Goal: Transaction & Acquisition: Purchase product/service

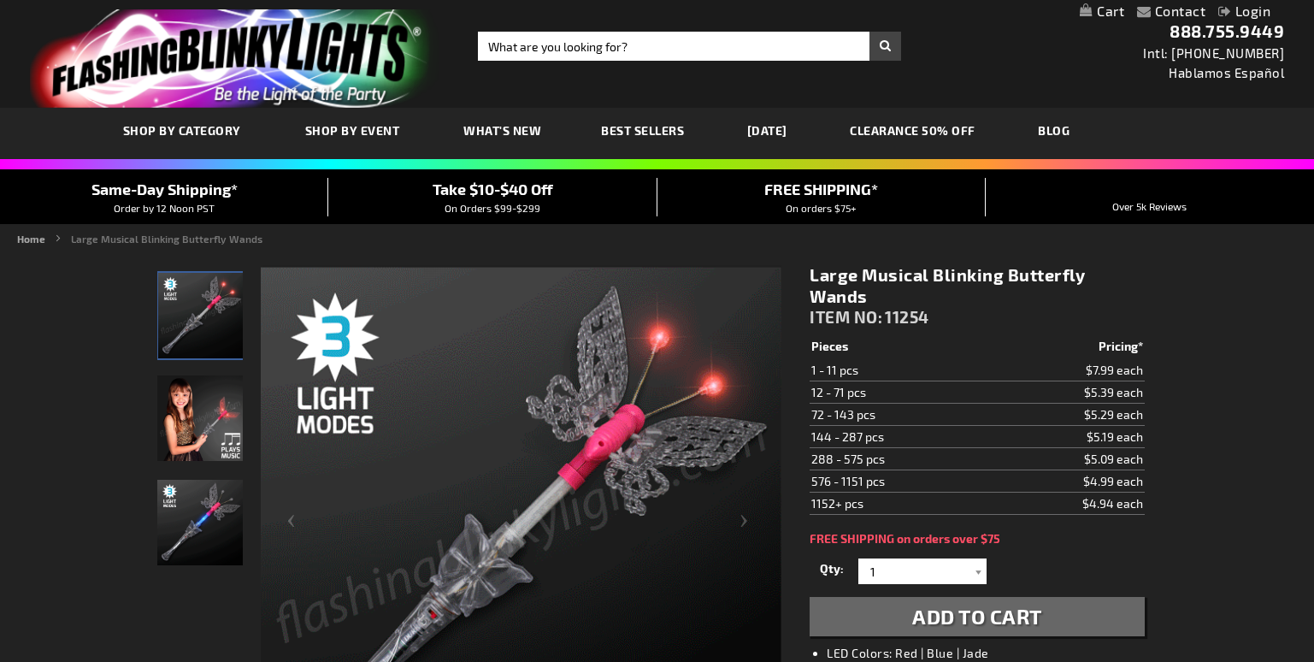
click at [1109, 10] on link "My Cart" at bounding box center [1101, 11] width 44 height 16
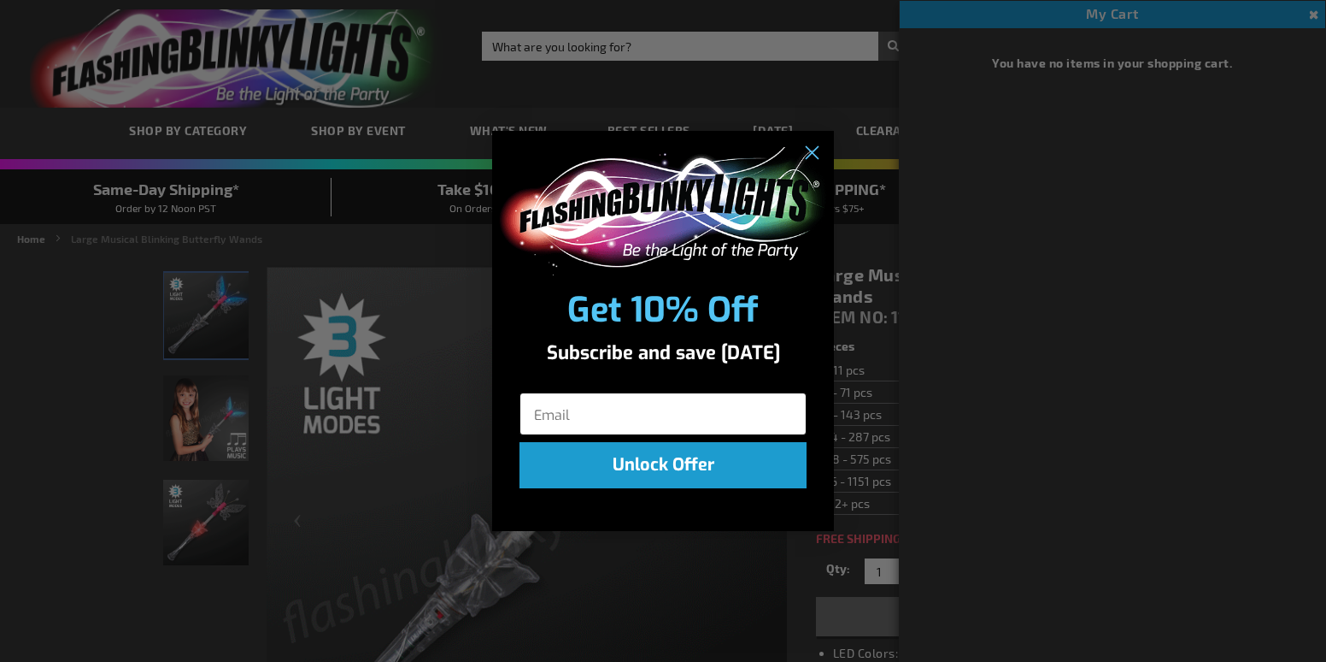
click at [738, 405] on input "Email" at bounding box center [663, 413] width 287 height 43
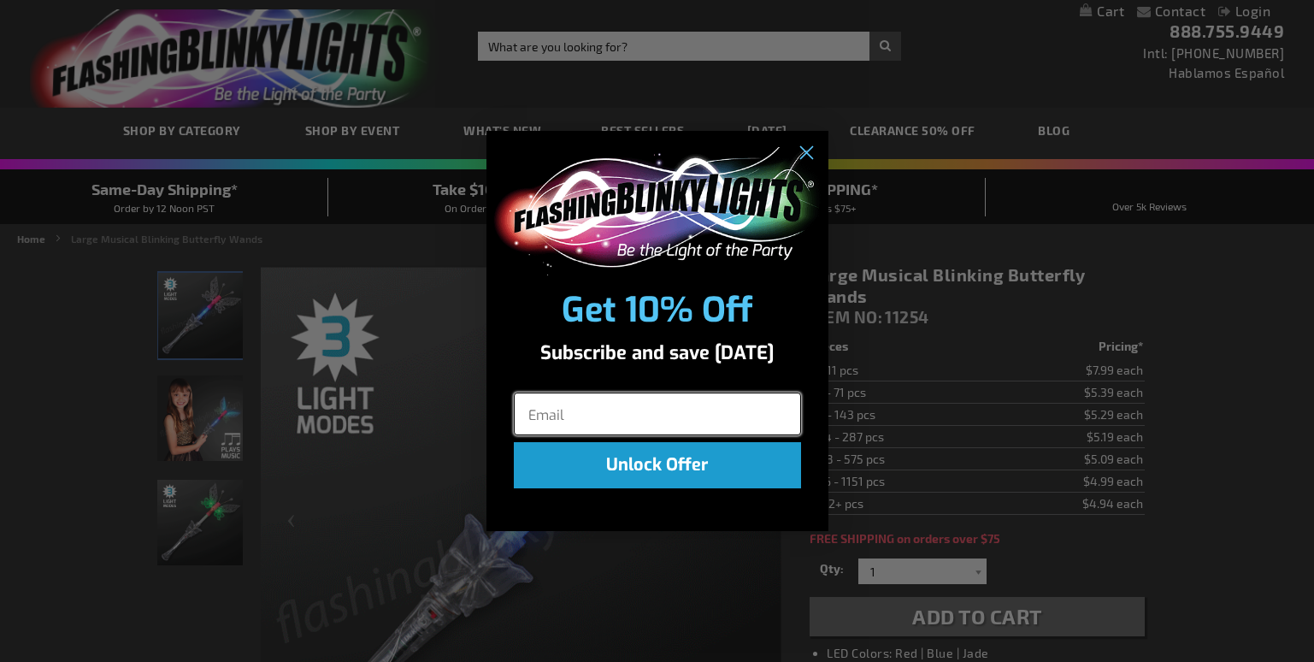
click at [736, 419] on input "Email" at bounding box center [657, 413] width 287 height 43
type input "[PERSON_NAME][EMAIL_ADDRESS][DOMAIN_NAME]"
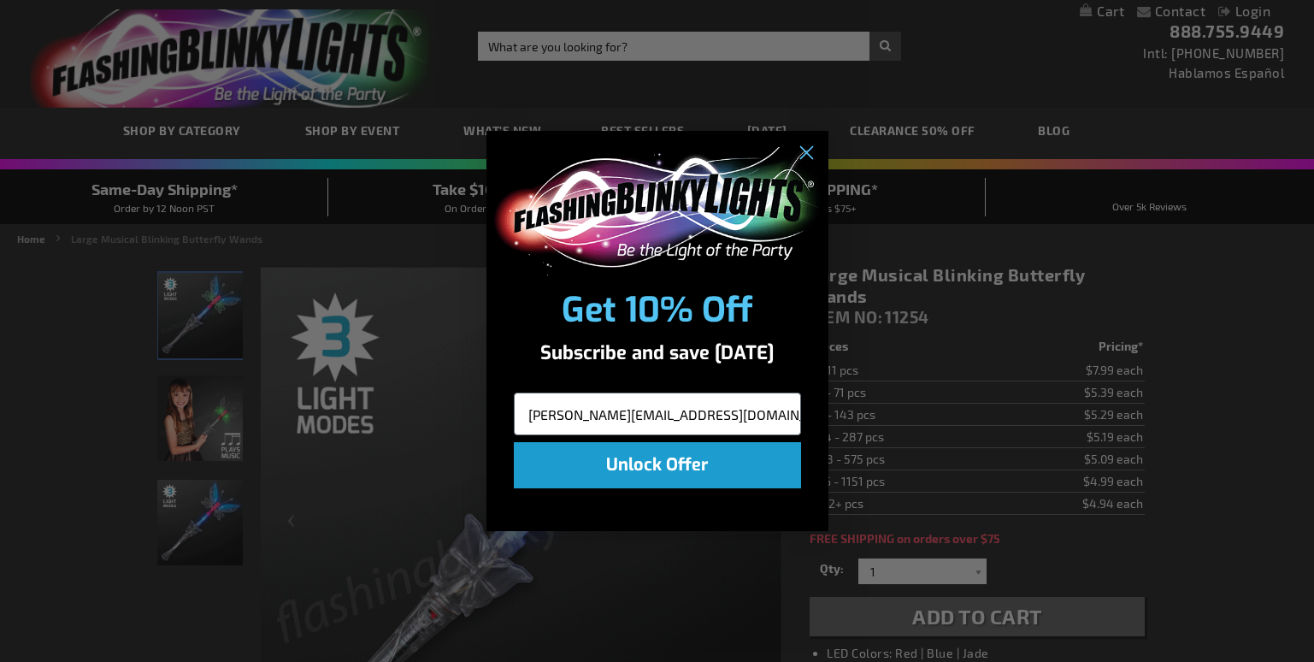
click at [683, 458] on button "Unlock Offer" at bounding box center [657, 465] width 287 height 46
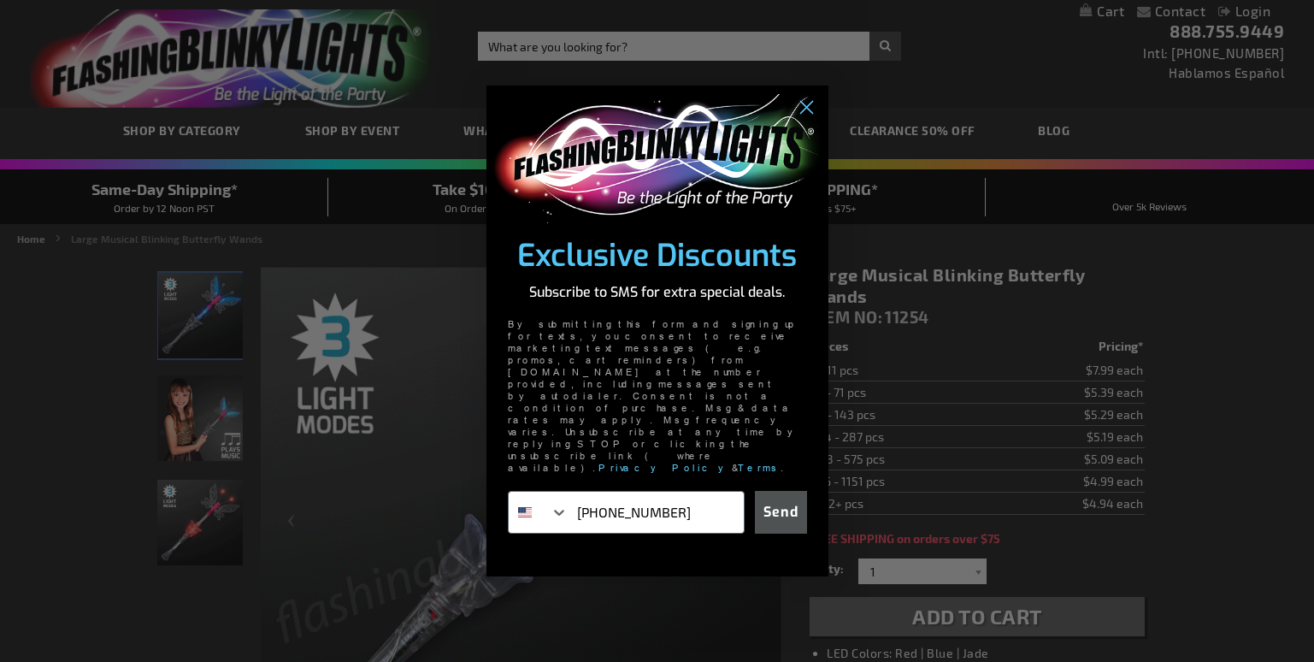
type input "[PHONE_NUMBER]"
click at [782, 491] on button "Send" at bounding box center [781, 512] width 52 height 43
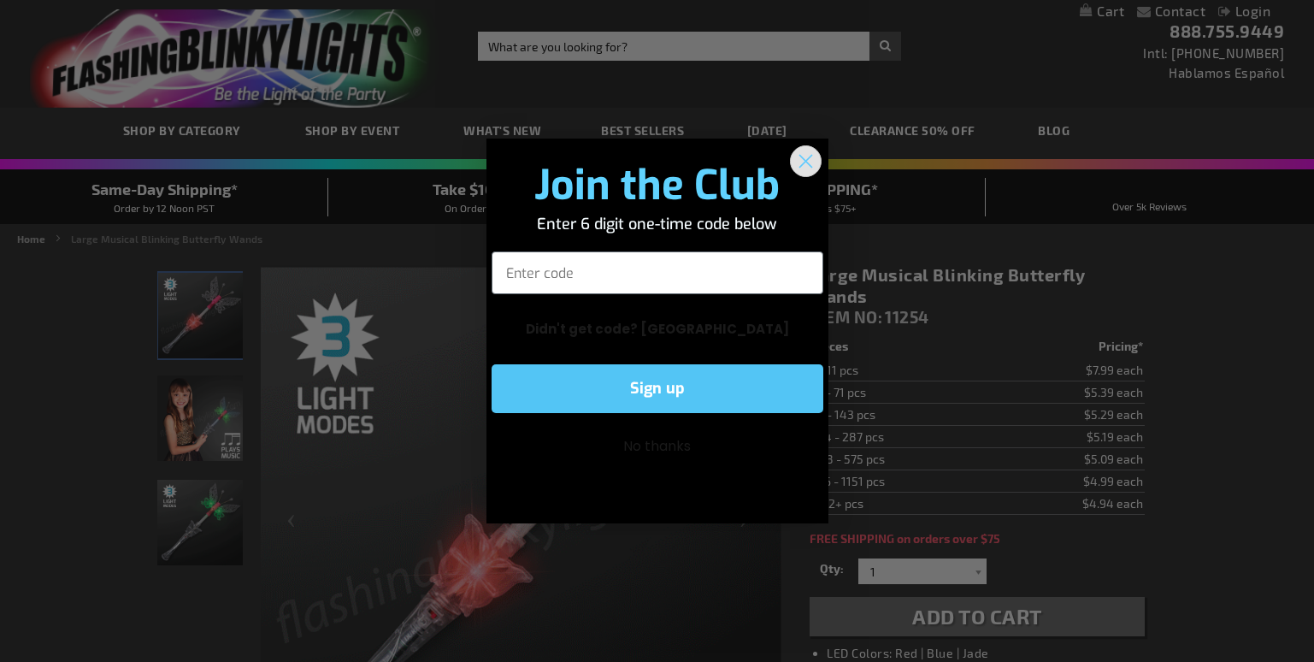
click at [810, 156] on icon "Close dialog" at bounding box center [805, 162] width 12 height 12
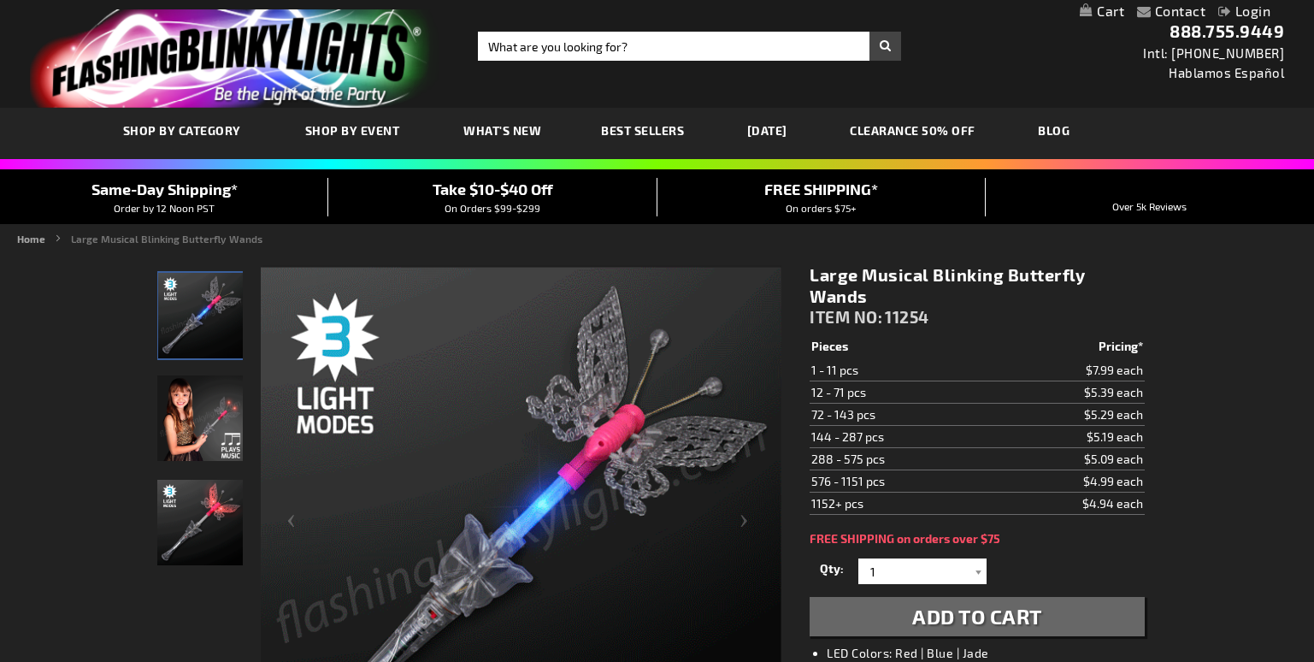
click at [1252, 12] on link "Login" at bounding box center [1244, 11] width 52 height 16
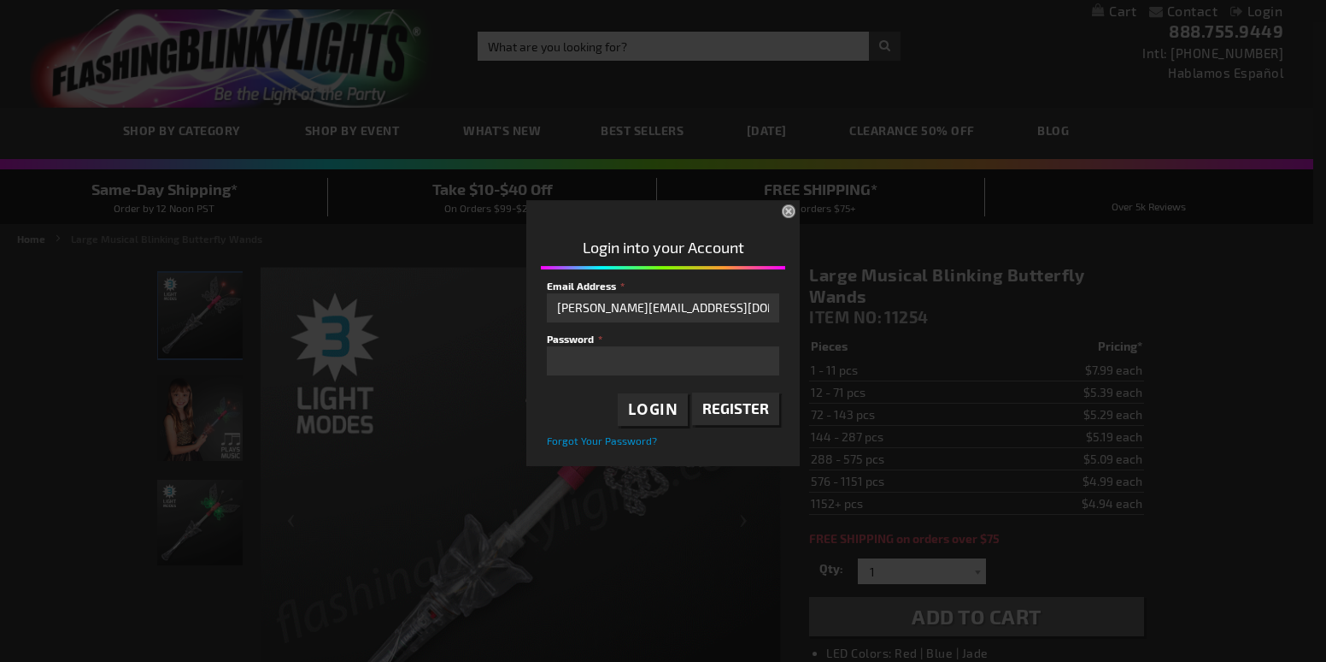
click at [667, 406] on span "Login" at bounding box center [653, 409] width 50 height 20
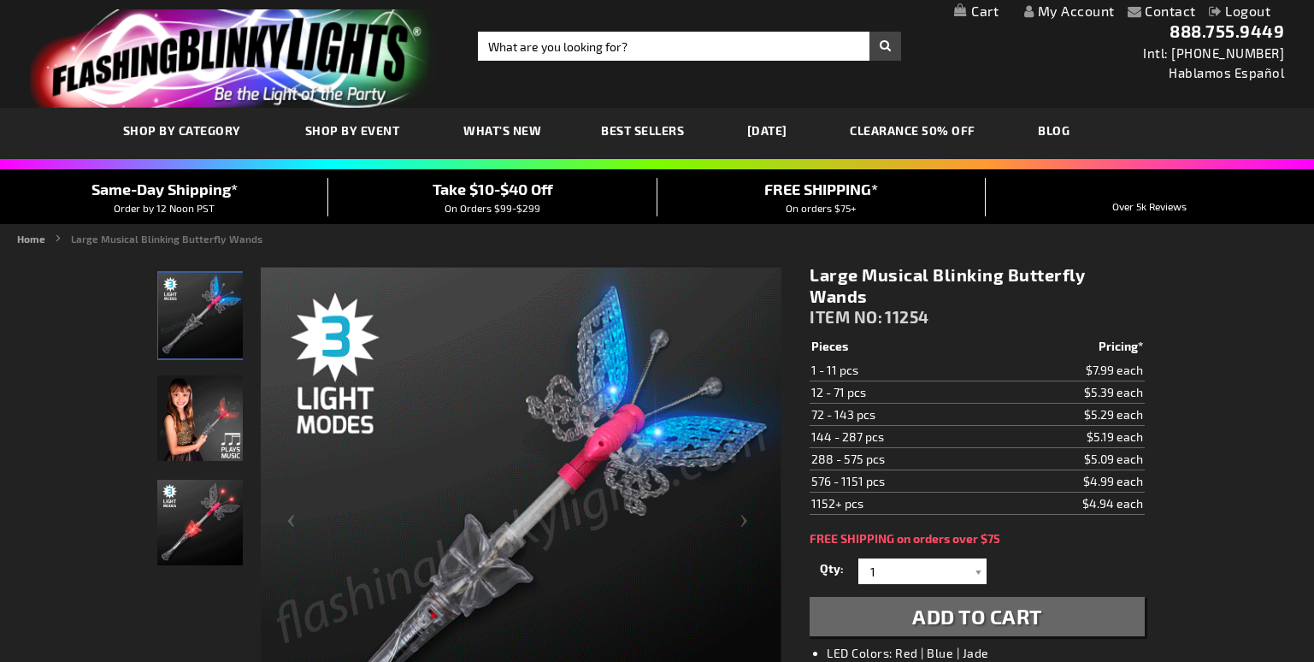
click at [986, 11] on link "My Cart" at bounding box center [976, 11] width 44 height 16
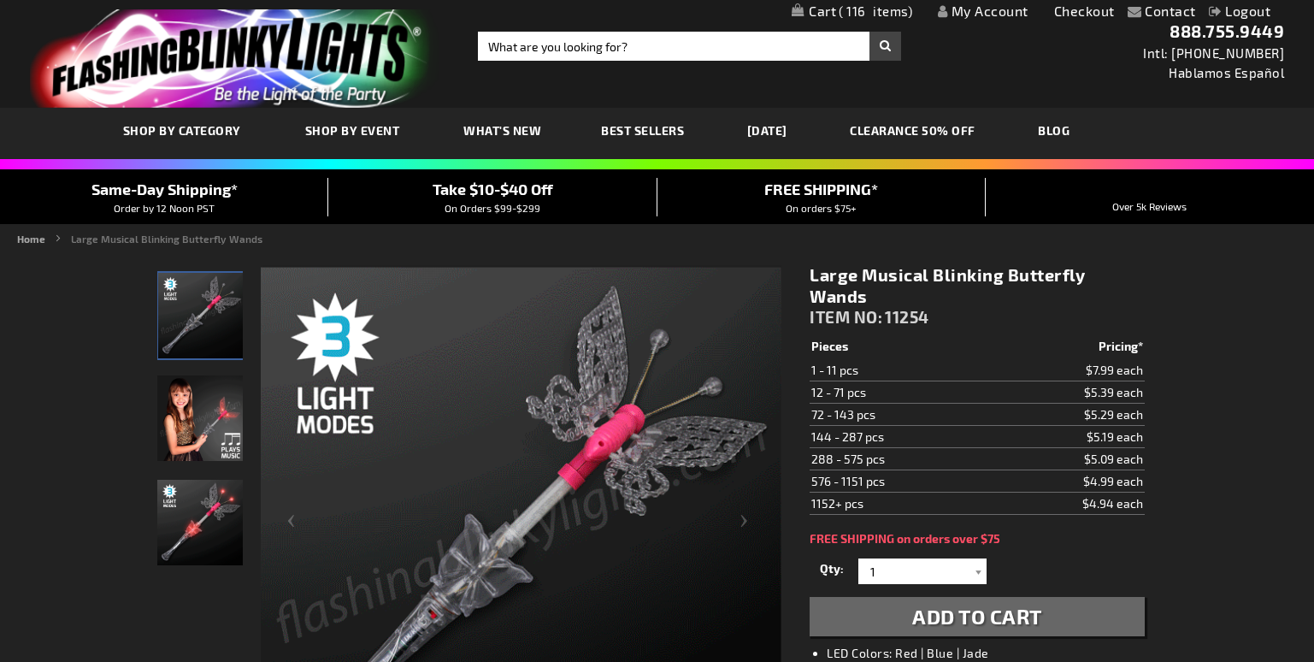
click at [851, 14] on span "116" at bounding box center [875, 10] width 74 height 15
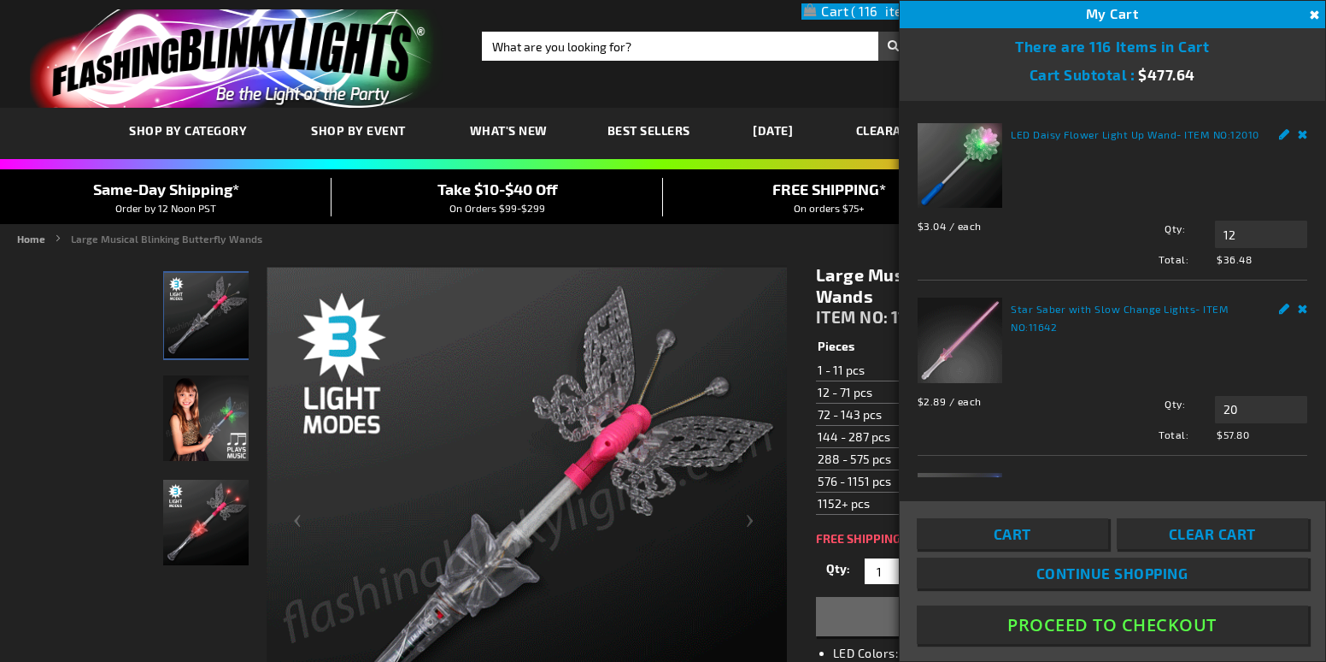
click at [1027, 534] on span "Cart" at bounding box center [1013, 533] width 38 height 17
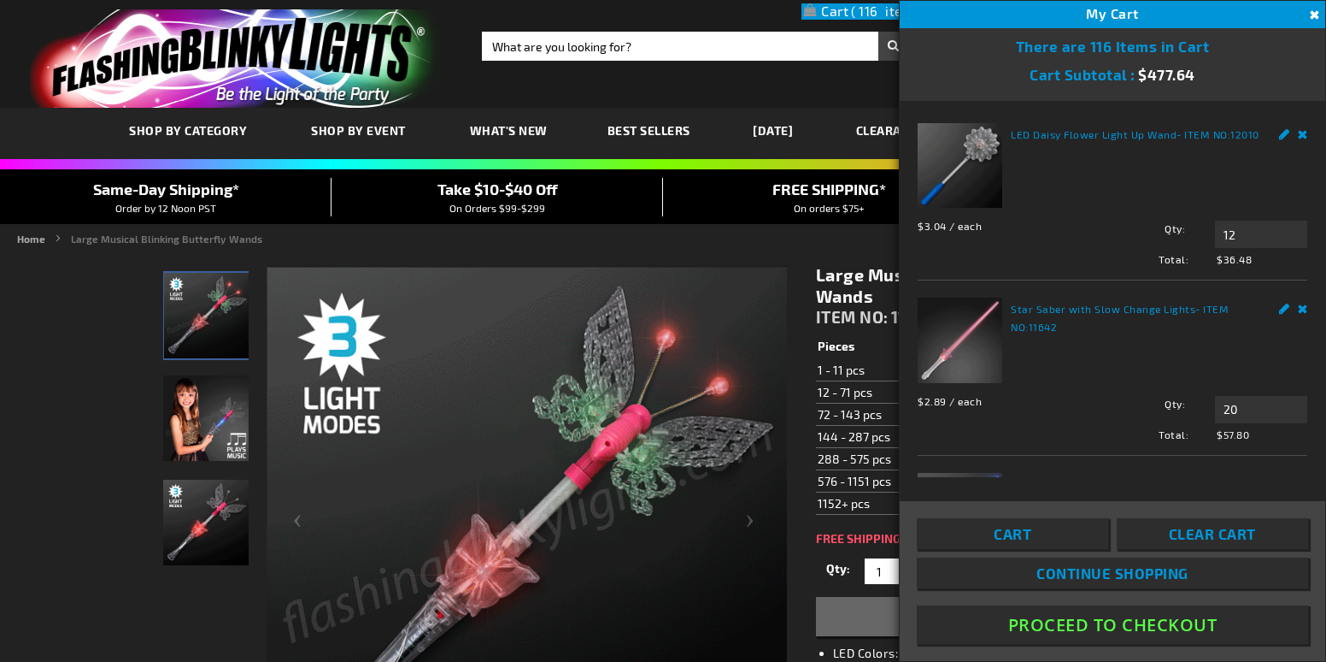
click at [983, 528] on link "Cart" at bounding box center [1012, 533] width 191 height 31
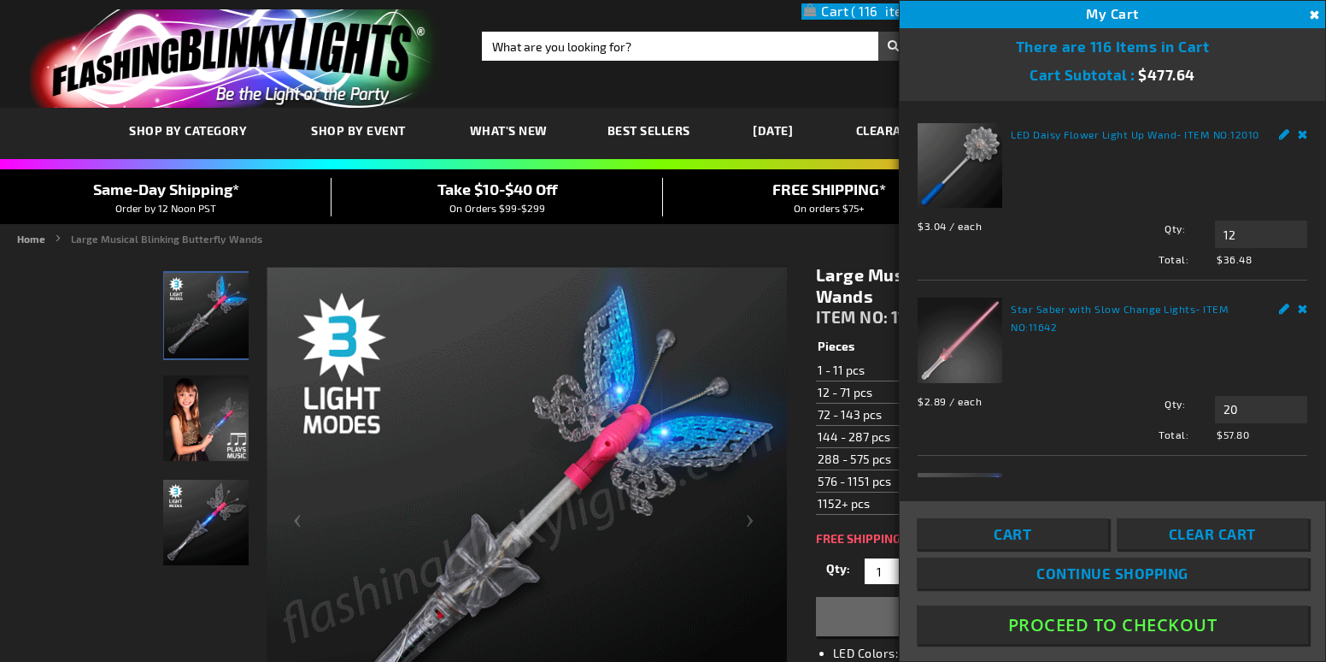
click at [1046, 627] on button "Proceed To Checkout" at bounding box center [1112, 624] width 391 height 38
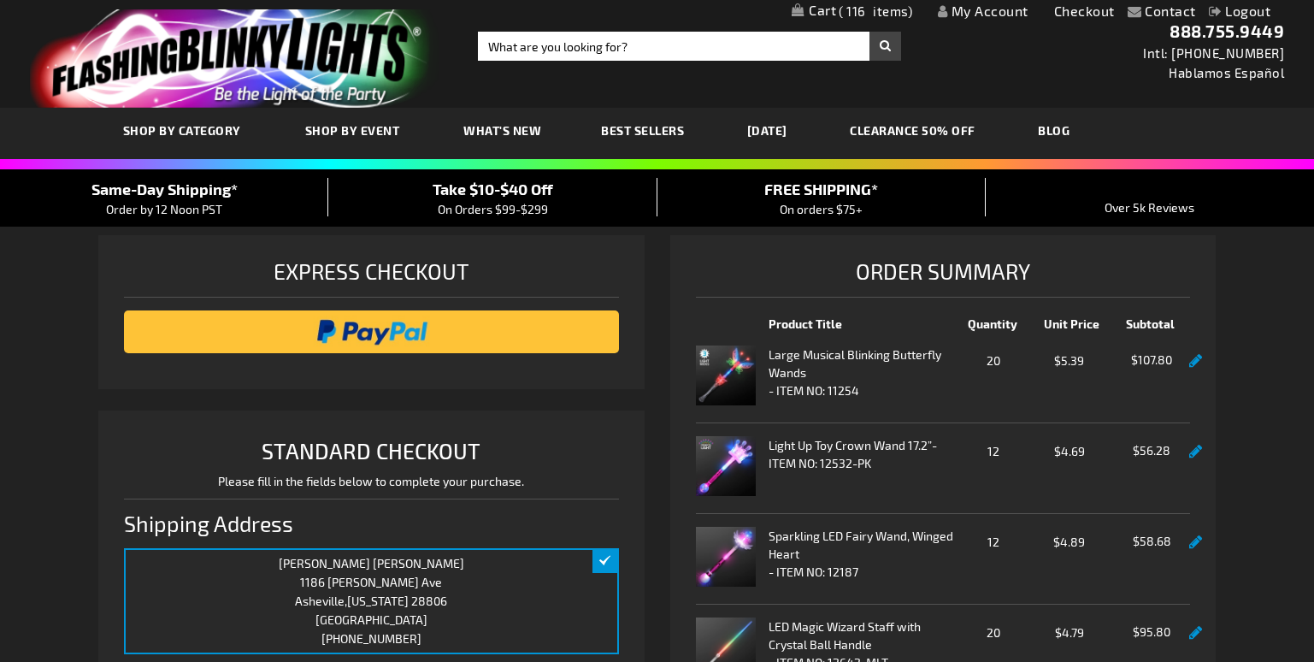
click at [721, 450] on img at bounding box center [726, 466] width 60 height 60
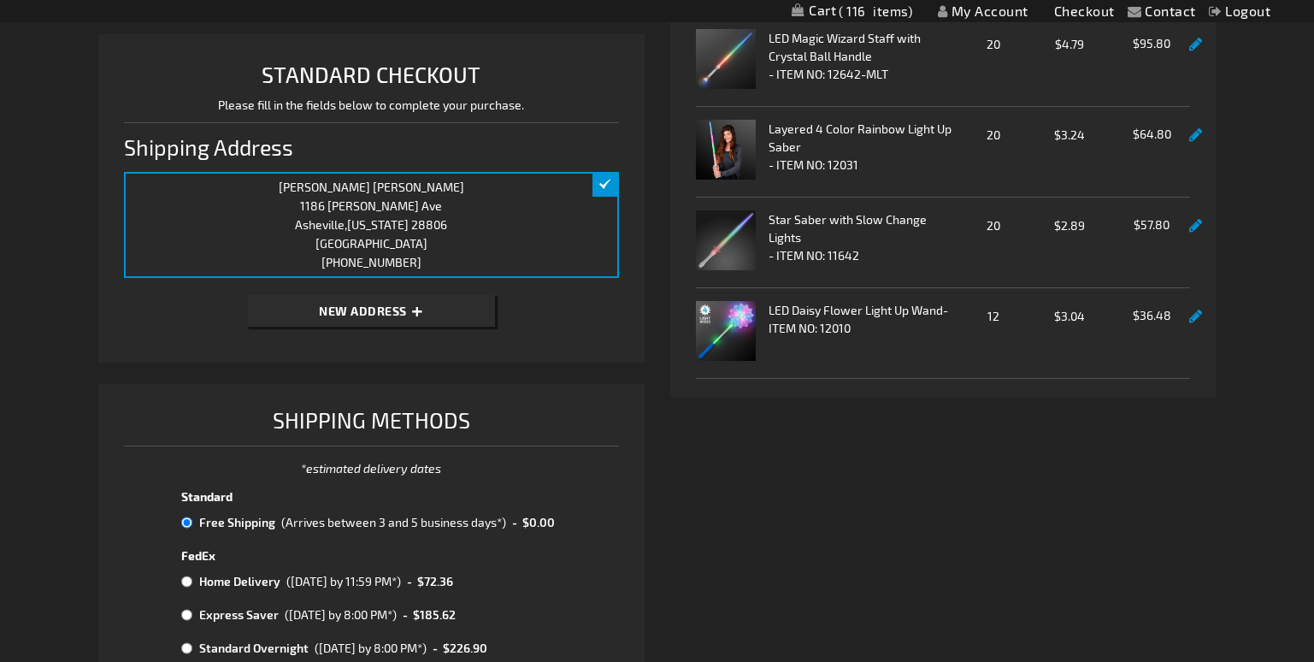
scroll to position [598, 0]
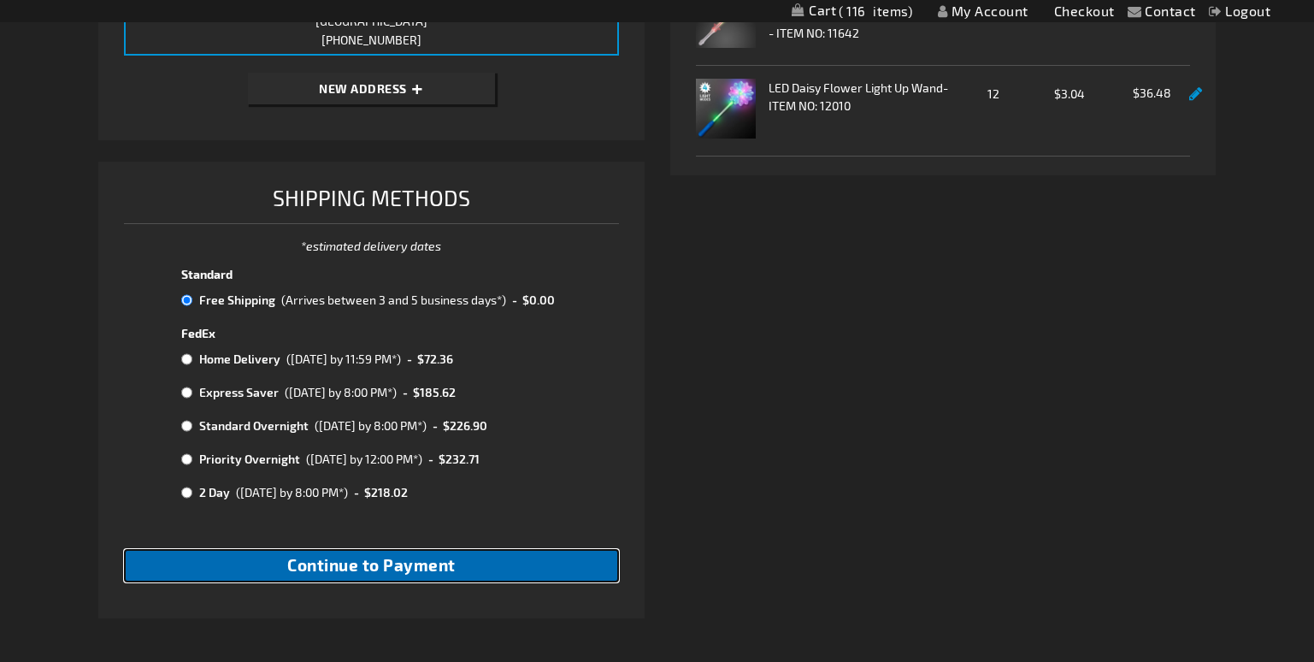
click at [337, 562] on span "Continue to Payment" at bounding box center [371, 565] width 168 height 20
checkbox input "true"
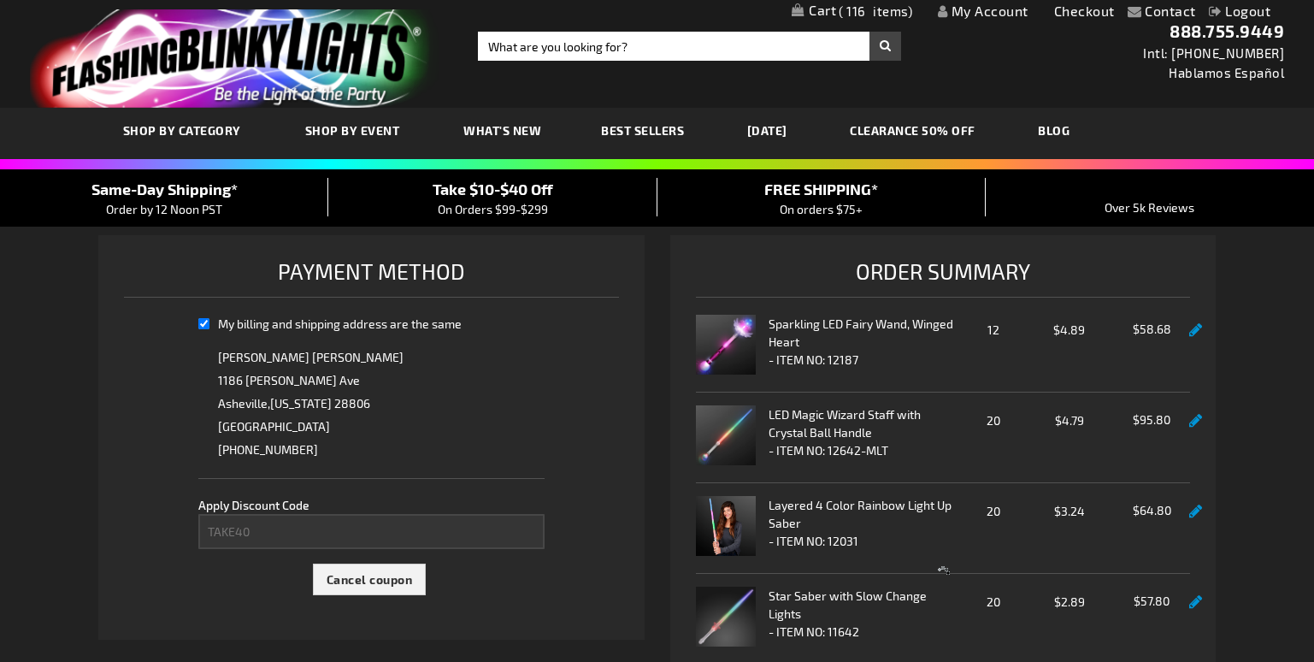
select select "b7eee855992ae5374395838a1873b11154e5abf6"
